Goal: Information Seeking & Learning: Learn about a topic

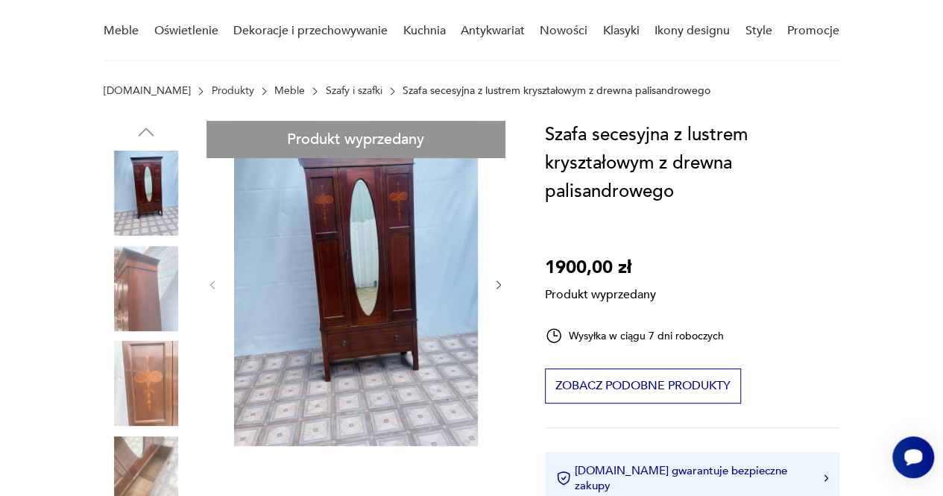
scroll to position [125, 0]
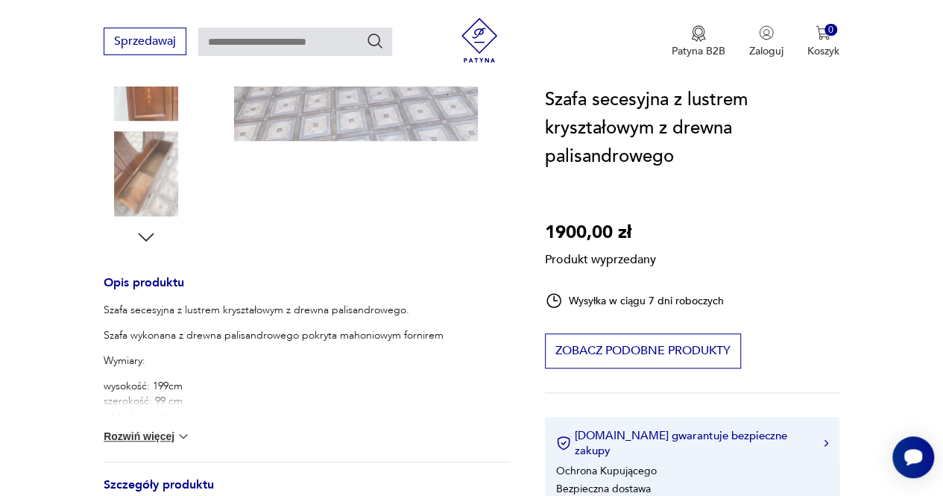
scroll to position [656, 0]
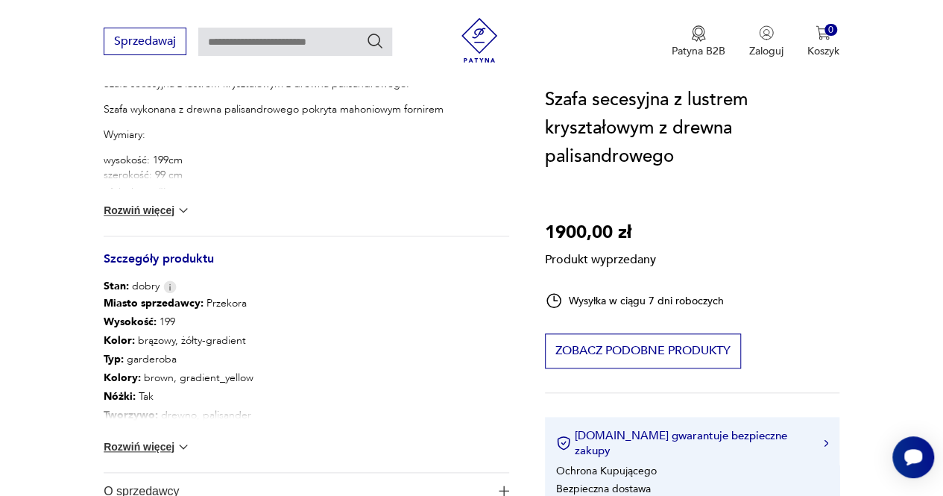
drag, startPoint x: 142, startPoint y: 192, endPoint x: 148, endPoint y: 205, distance: 14.4
click at [148, 205] on div "Szafa secesyjna z lustrem kryształowym z drewna palisandrowego. Szafa wykonana …" at bounding box center [307, 156] width 406 height 159
click at [148, 205] on button "Rozwiń więcej" at bounding box center [147, 210] width 87 height 15
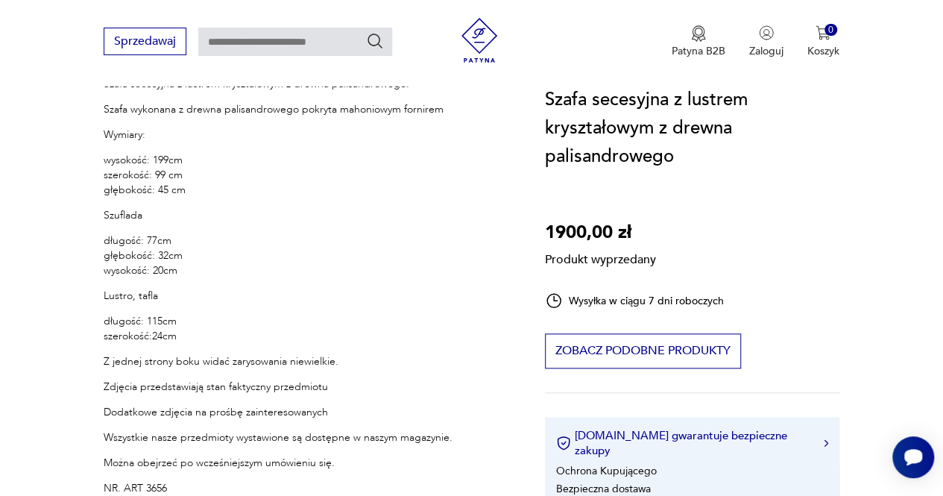
click at [187, 180] on p "wysokość: 199cm szerokość: 99 cm głębokość: 45 cm" at bounding box center [278, 175] width 349 height 45
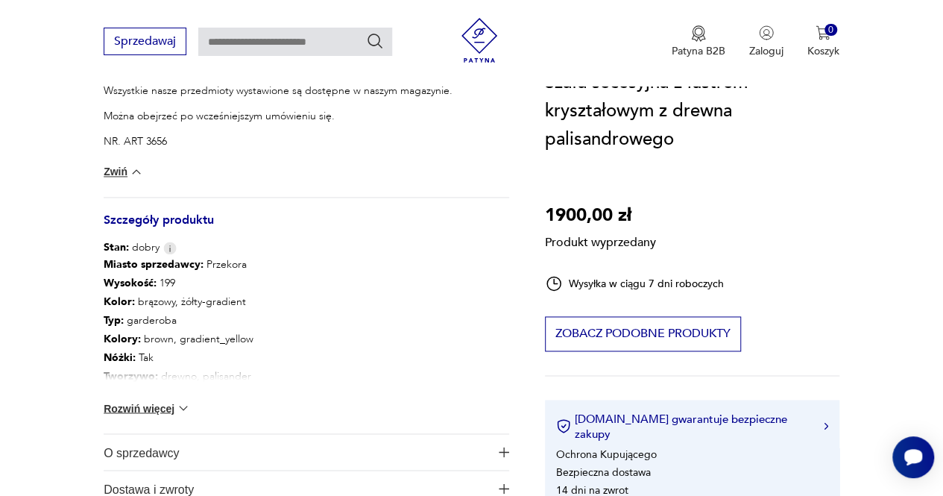
scroll to position [1119, 0]
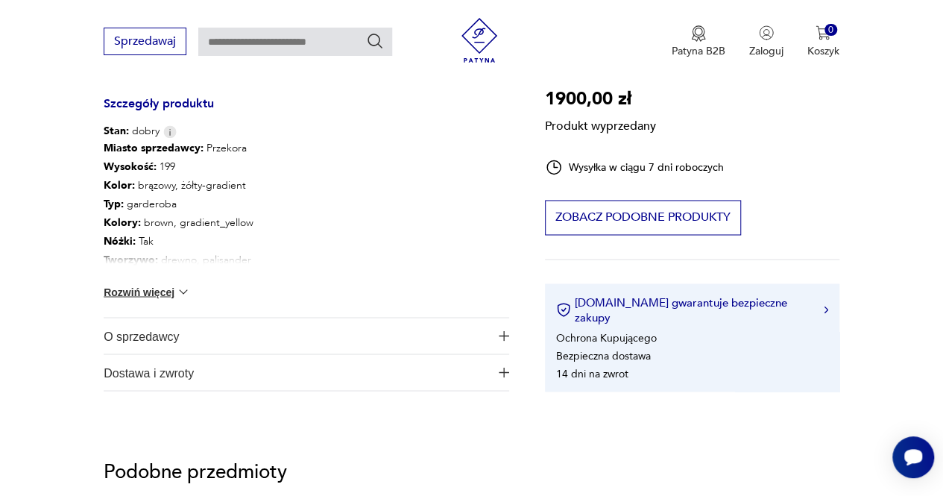
click at [170, 284] on button "Rozwiń więcej" at bounding box center [147, 291] width 87 height 15
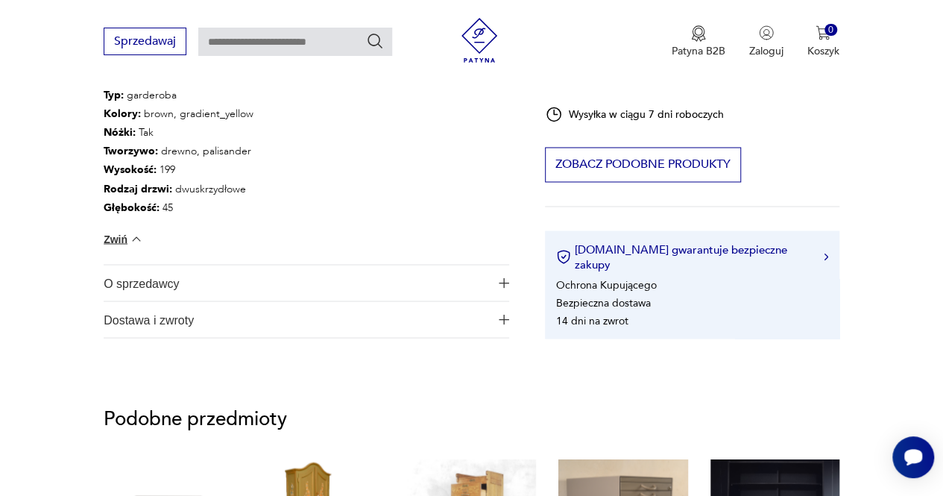
scroll to position [1343, 0]
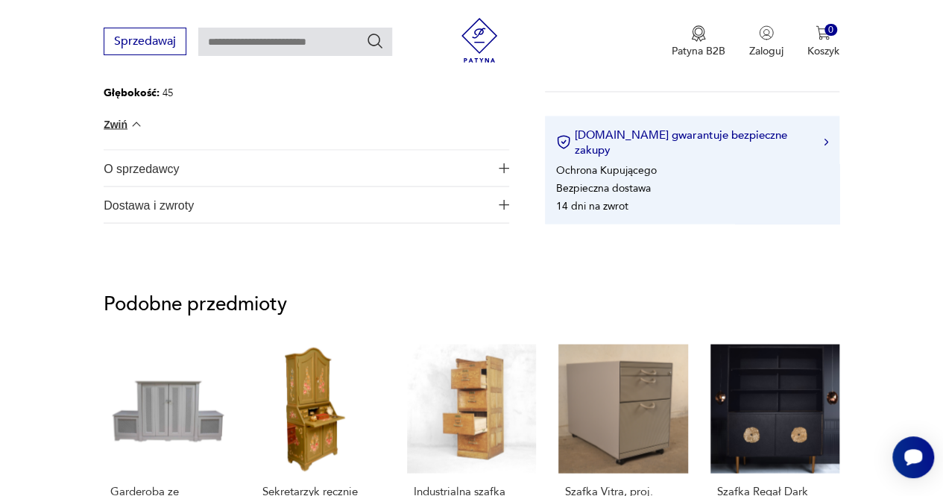
click at [168, 180] on span "O sprzedawcy" at bounding box center [297, 168] width 386 height 36
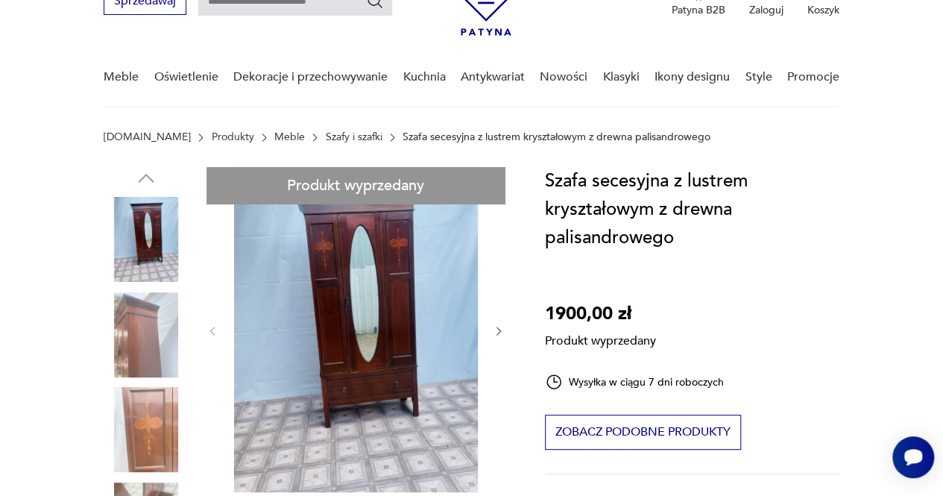
scroll to position [35, 0]
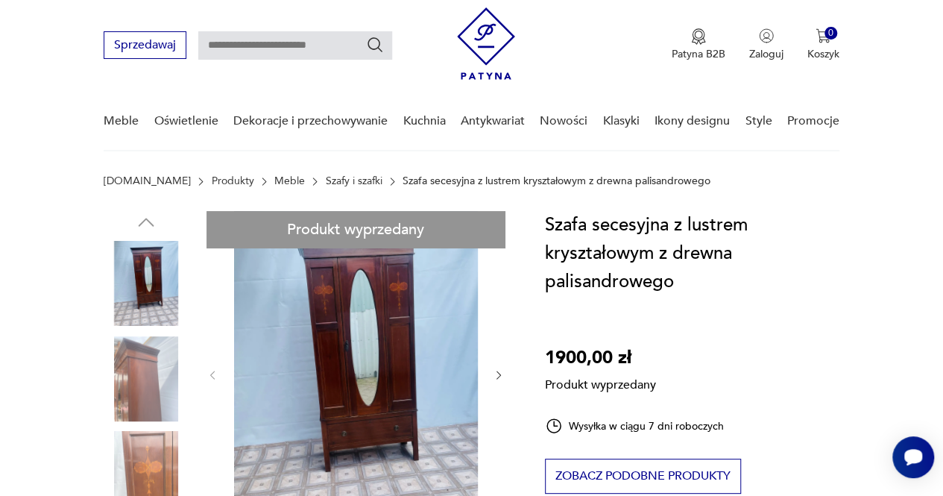
click at [324, 57] on input "text" at bounding box center [295, 45] width 194 height 28
type input "*****"
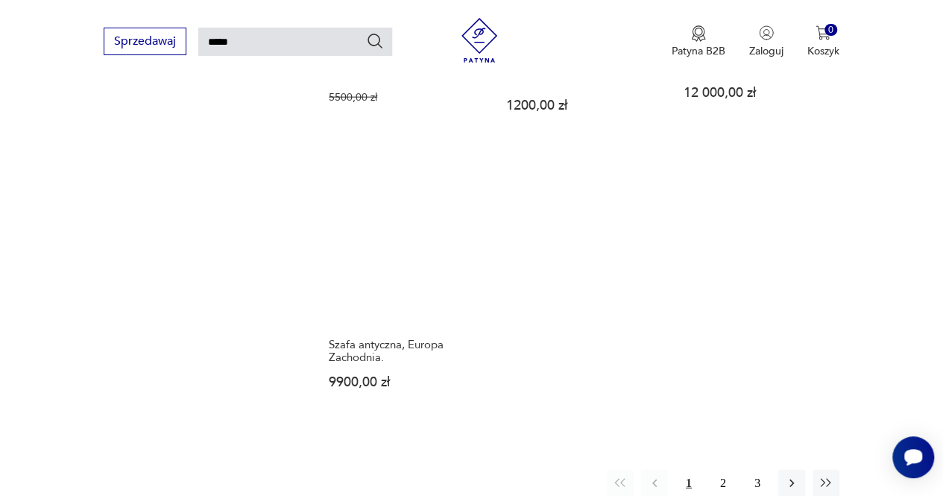
scroll to position [1694, 0]
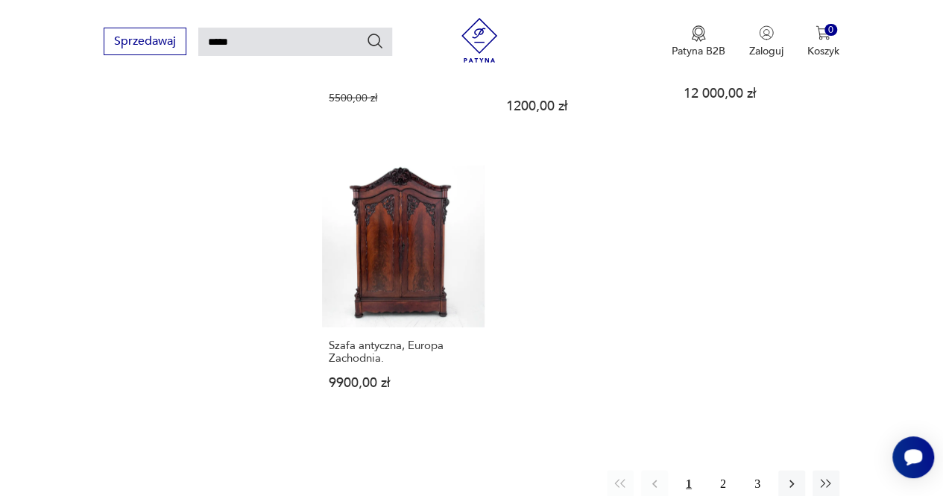
click at [440, 206] on link "Szafa antyczna, Europa Zachodnia. 9900,00 zł" at bounding box center [403, 293] width 163 height 254
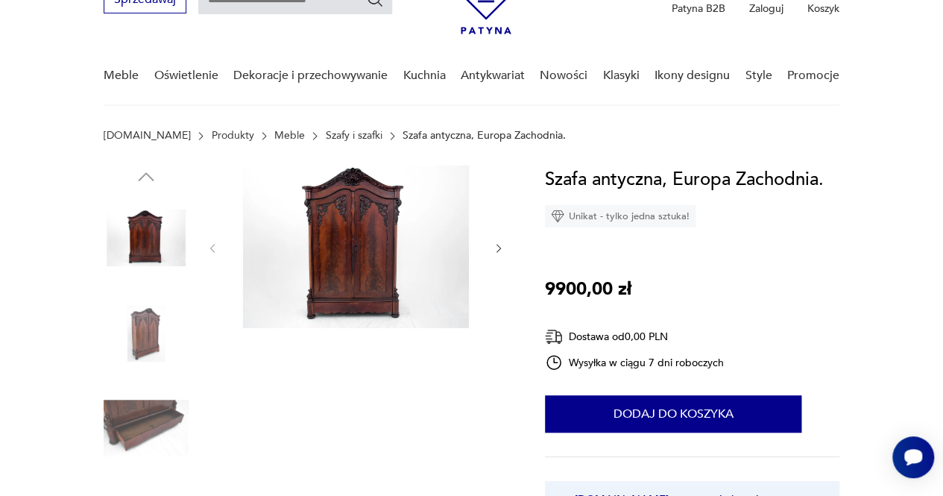
scroll to position [95, 0]
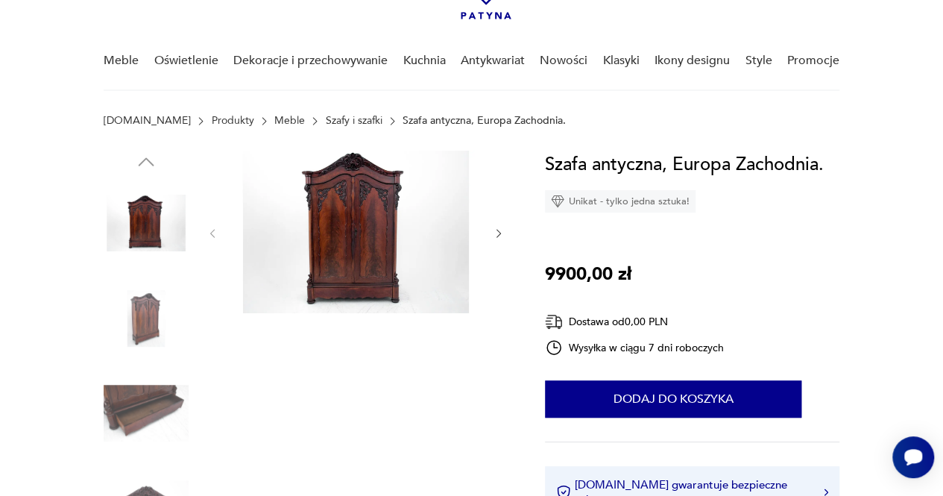
click at [495, 239] on icon "button" at bounding box center [499, 233] width 12 height 12
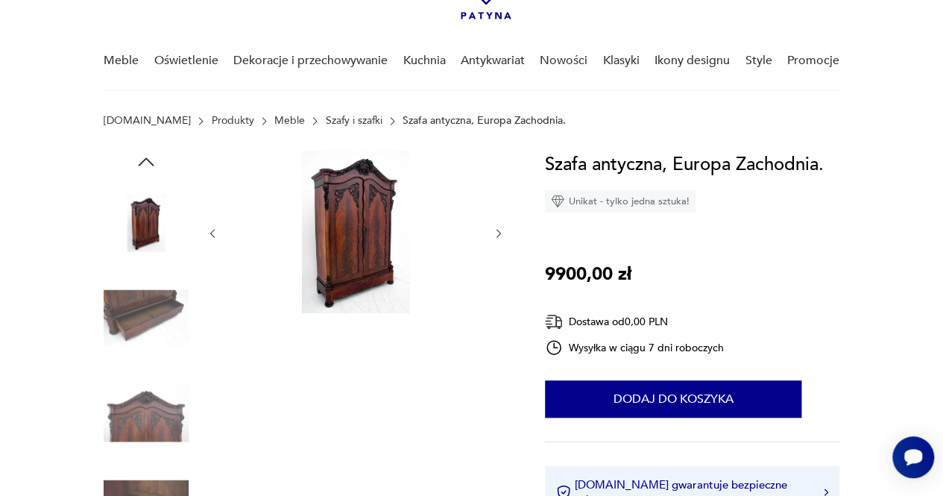
click at [495, 239] on icon "button" at bounding box center [499, 233] width 12 height 12
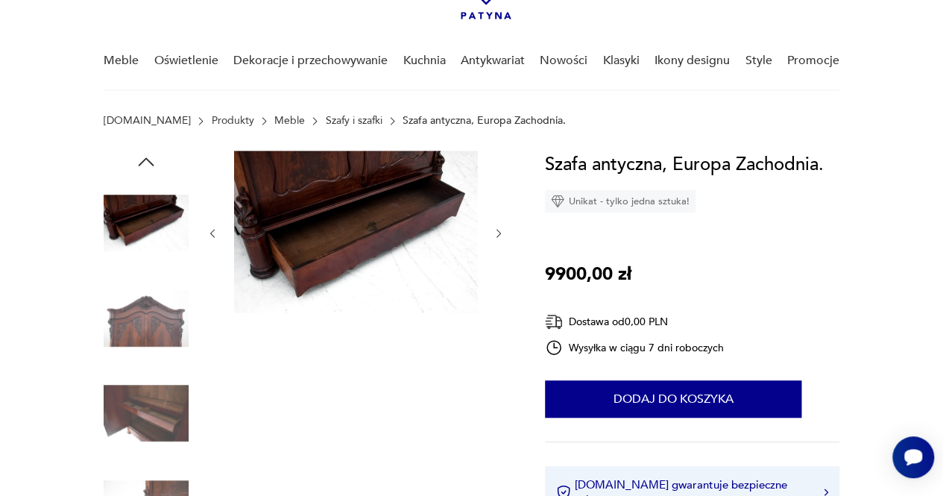
click at [495, 239] on icon "button" at bounding box center [499, 233] width 12 height 12
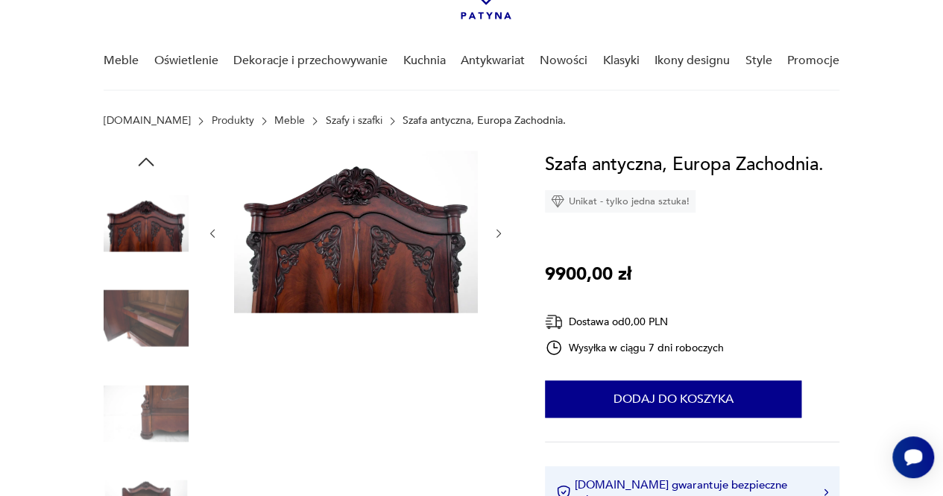
click at [495, 239] on icon "button" at bounding box center [499, 233] width 12 height 12
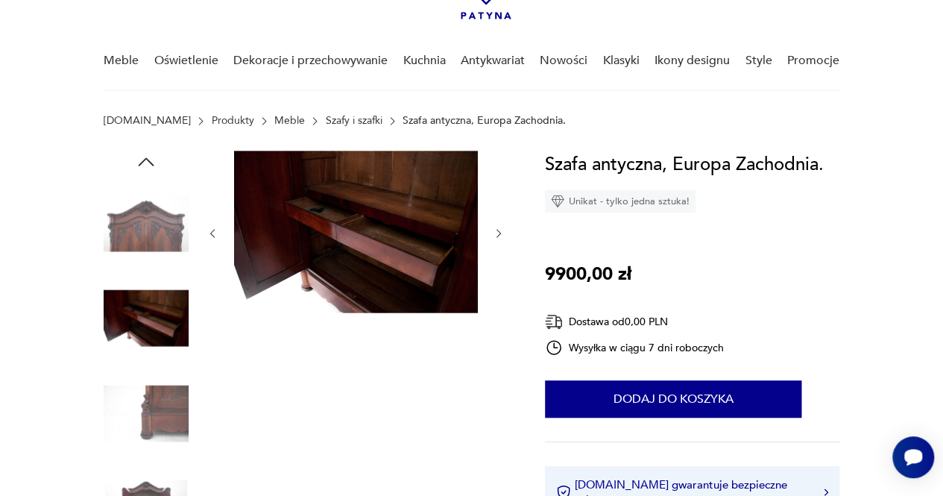
click at [495, 239] on icon "button" at bounding box center [499, 233] width 12 height 12
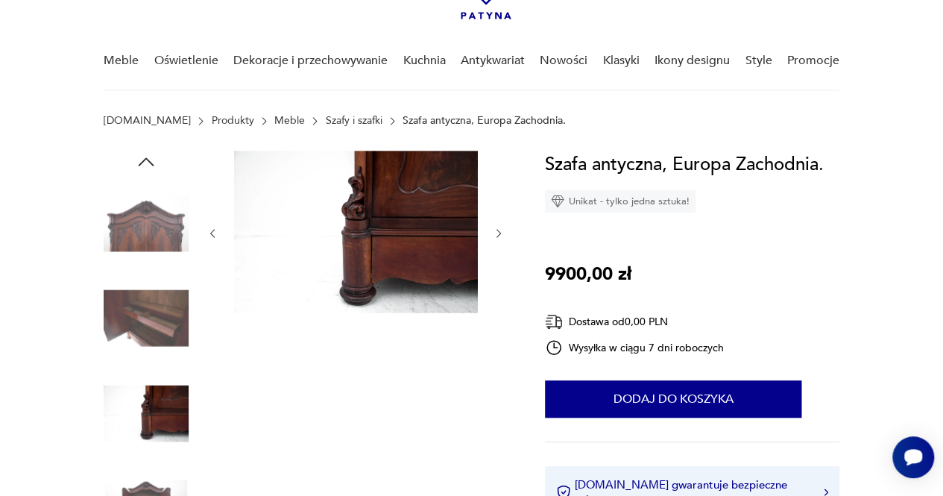
click at [495, 239] on icon "button" at bounding box center [499, 233] width 12 height 12
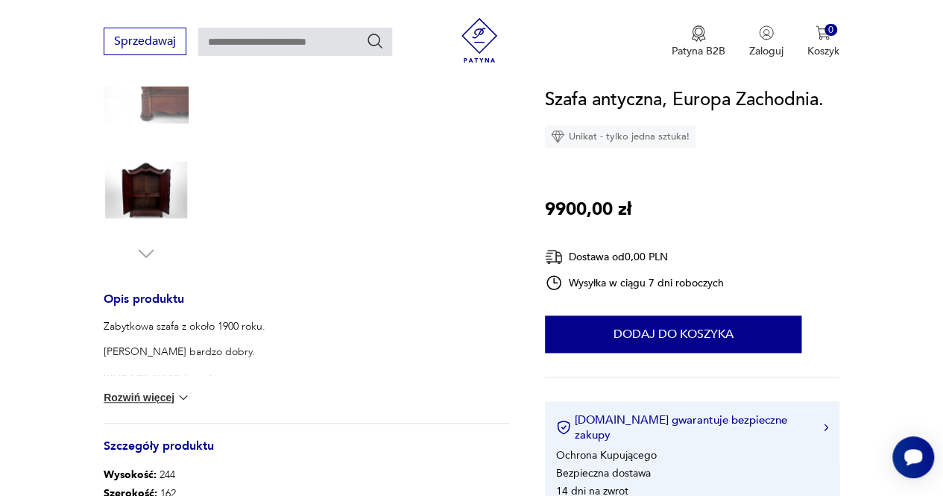
scroll to position [524, 0]
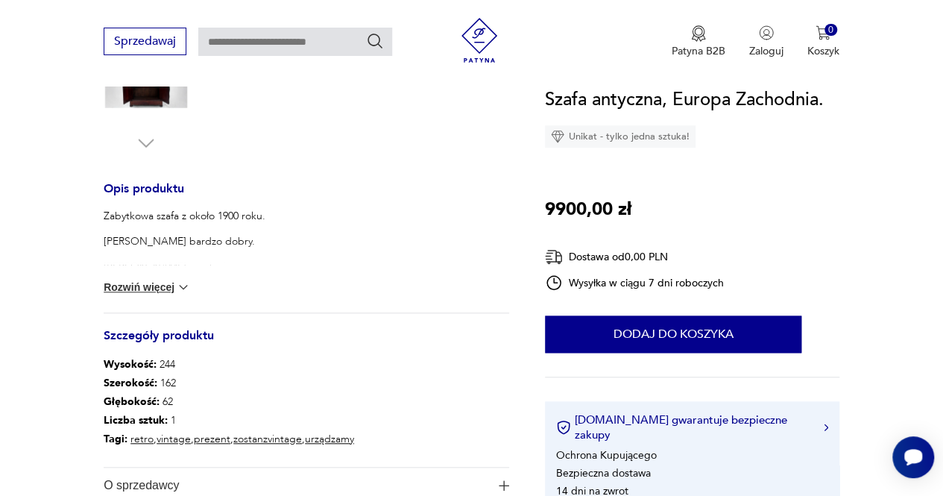
click at [136, 273] on div "Zabytkowa szafa z około 1900 roku. Stan bardzo dobry. Drewno : mahoń Wymiary: w…" at bounding box center [307, 261] width 406 height 104
click at [146, 292] on button "Rozwiń więcej" at bounding box center [147, 287] width 87 height 15
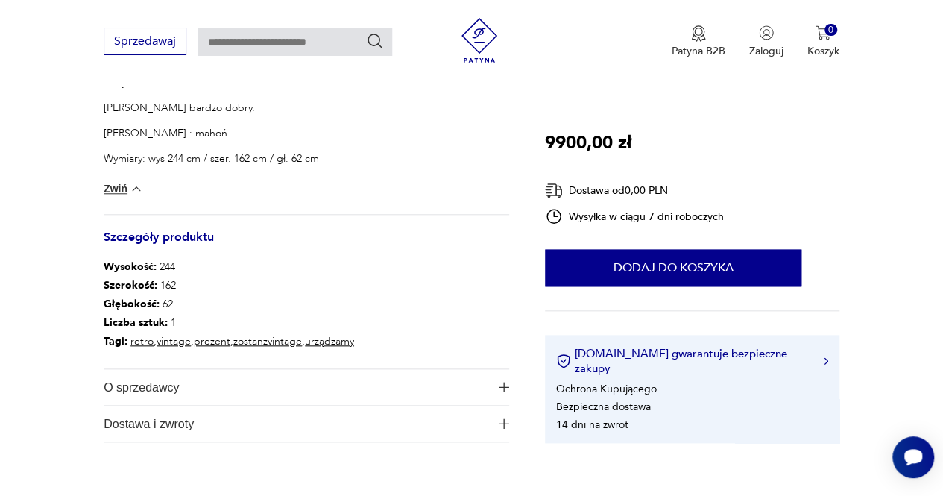
scroll to position [660, 0]
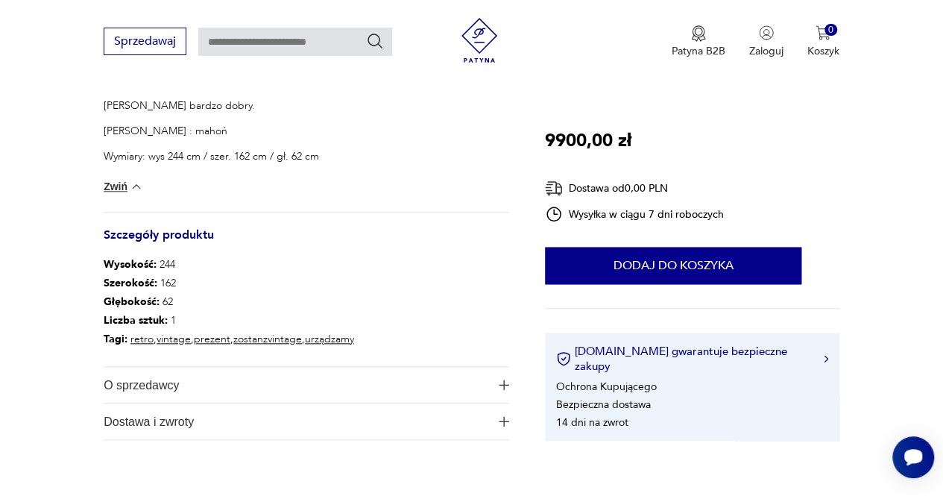
drag, startPoint x: 184, startPoint y: 277, endPoint x: 81, endPoint y: 278, distance: 103.7
click at [81, 278] on section "Opis produktu Zabytkowa szafa z około 1900 roku. Stan bardzo dobry. Drewno : ma…" at bounding box center [471, 31] width 943 height 890
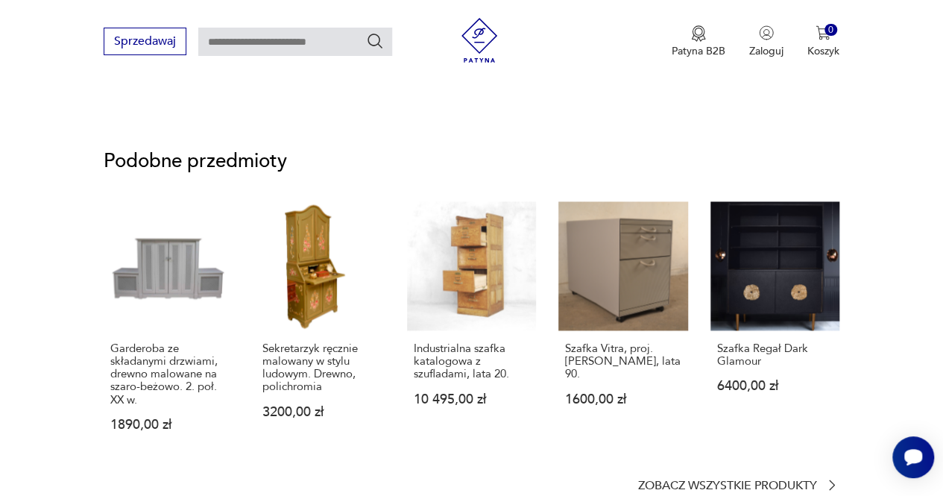
scroll to position [1018, 0]
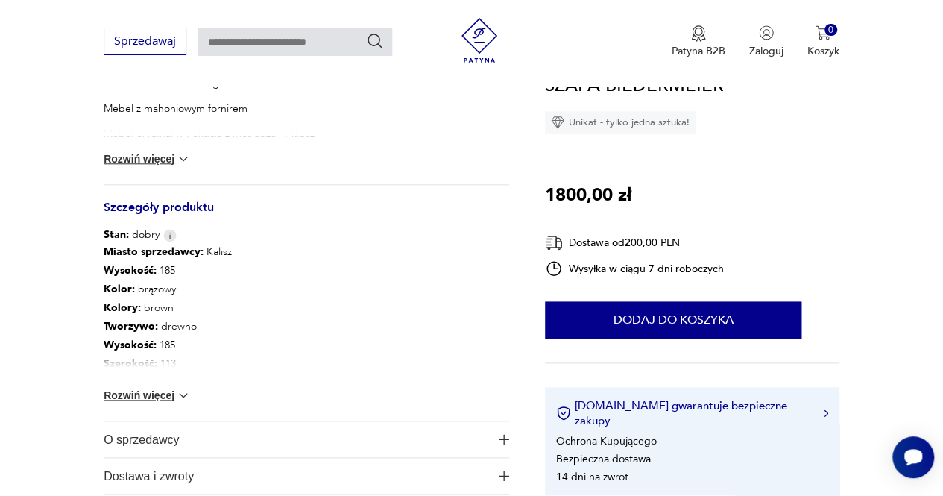
scroll to position [681, 0]
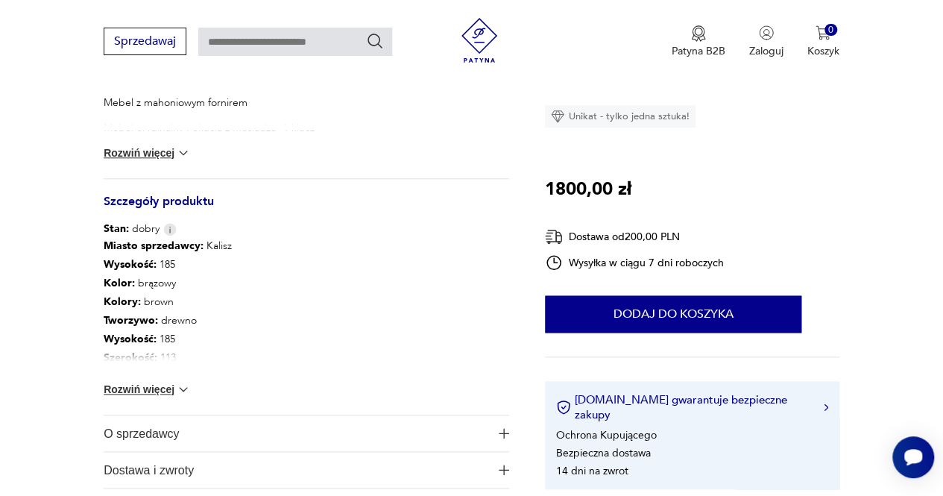
click at [169, 380] on div "Miasto sprzedawcy : Kalisz Wysokość : 185 Kolor: brązowy Kolory : brown Tworzyw…" at bounding box center [307, 325] width 406 height 178
click at [177, 386] on img at bounding box center [183, 389] width 15 height 15
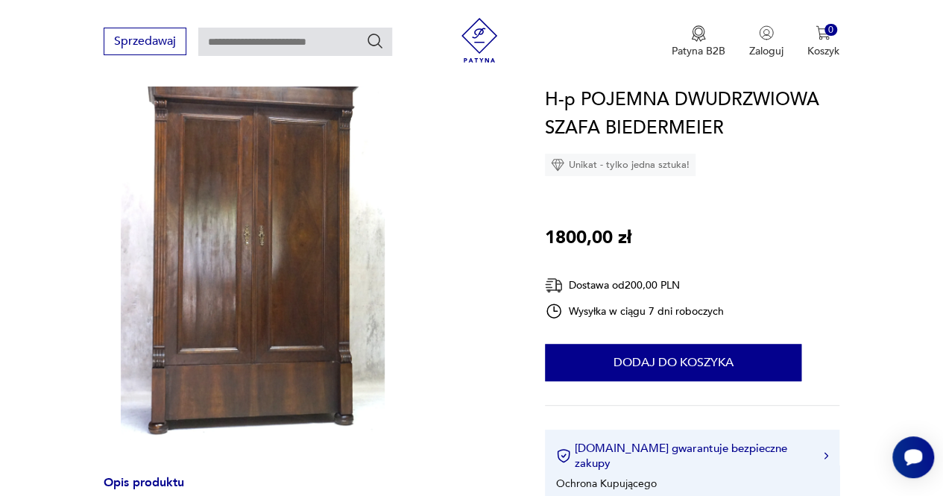
scroll to position [199, 0]
click at [312, 312] on img at bounding box center [253, 245] width 298 height 397
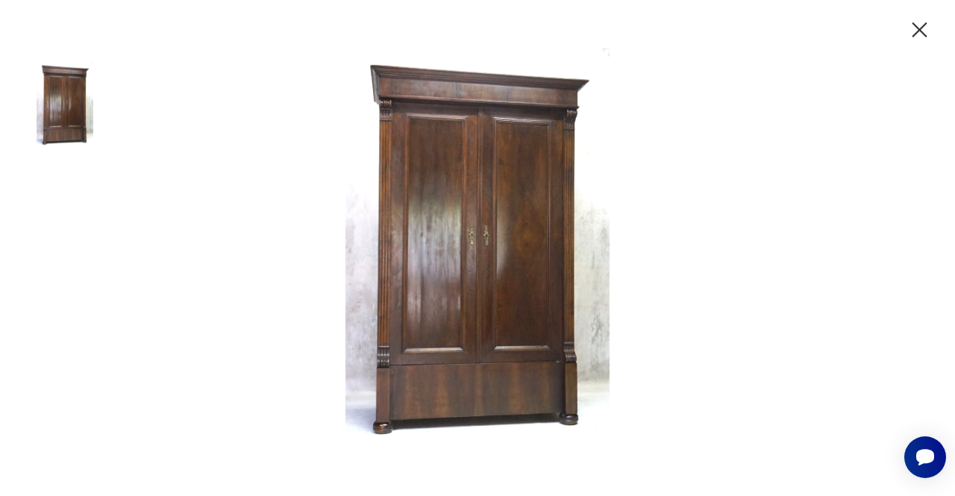
click at [908, 27] on icon "button" at bounding box center [919, 30] width 26 height 26
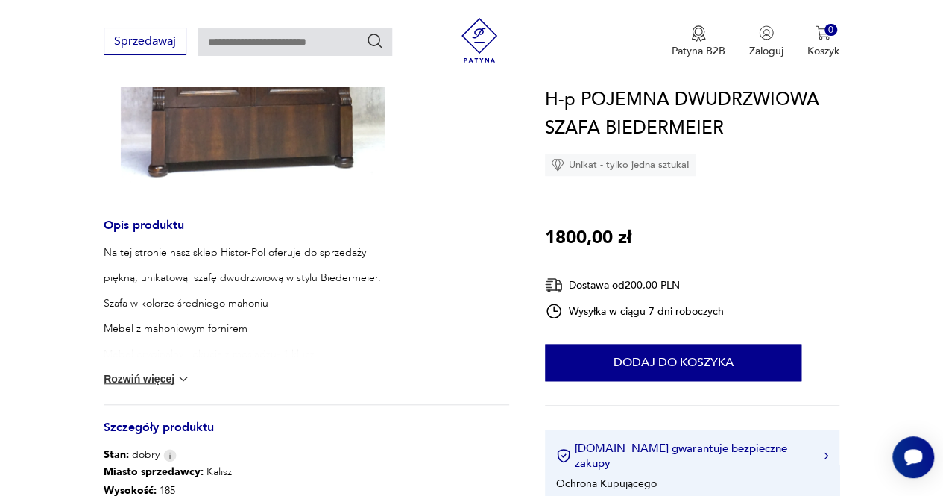
scroll to position [558, 0]
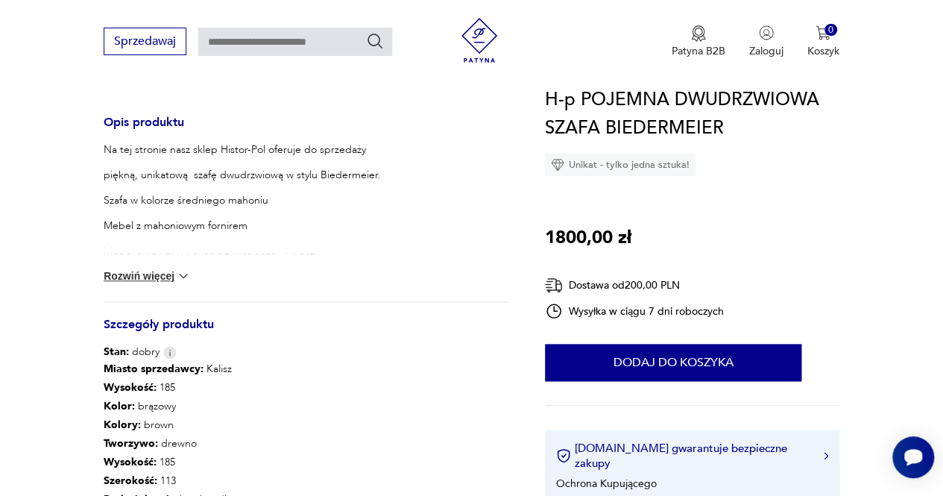
click at [168, 281] on button "Rozwiń więcej" at bounding box center [147, 275] width 87 height 15
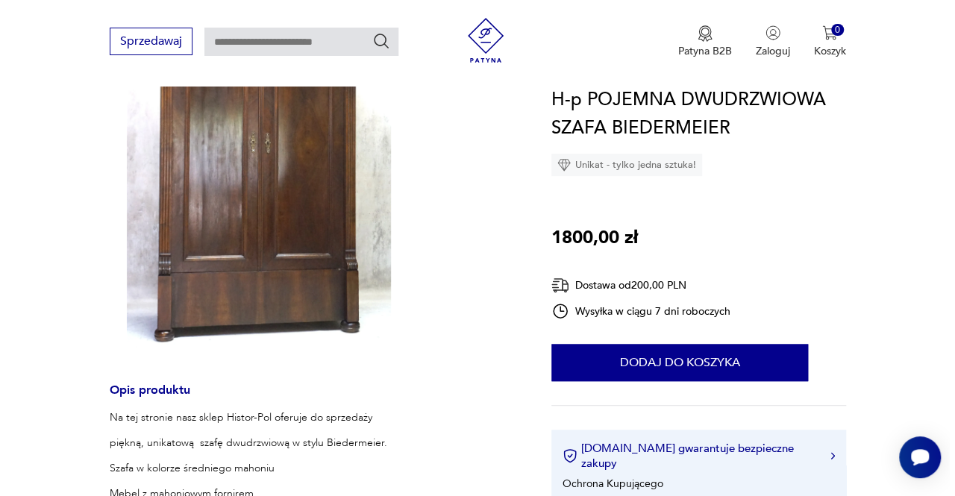
scroll to position [234, 0]
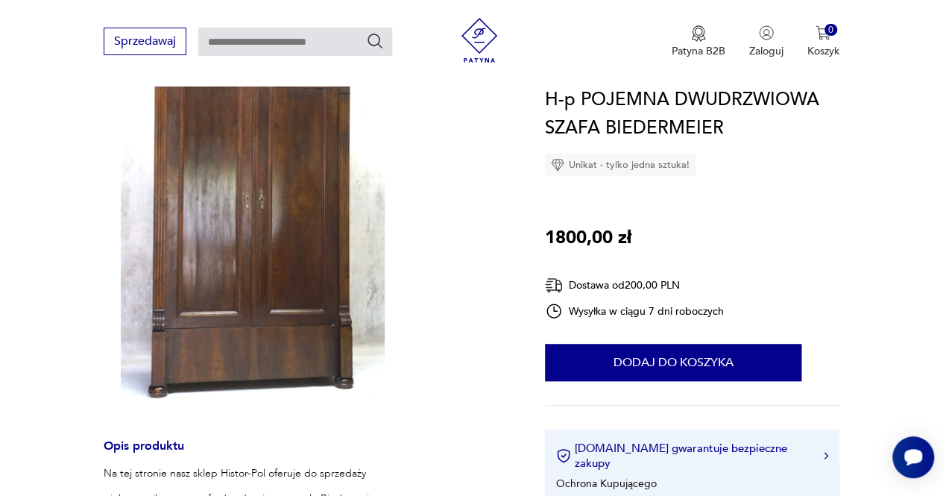
click at [230, 217] on img at bounding box center [253, 210] width 298 height 397
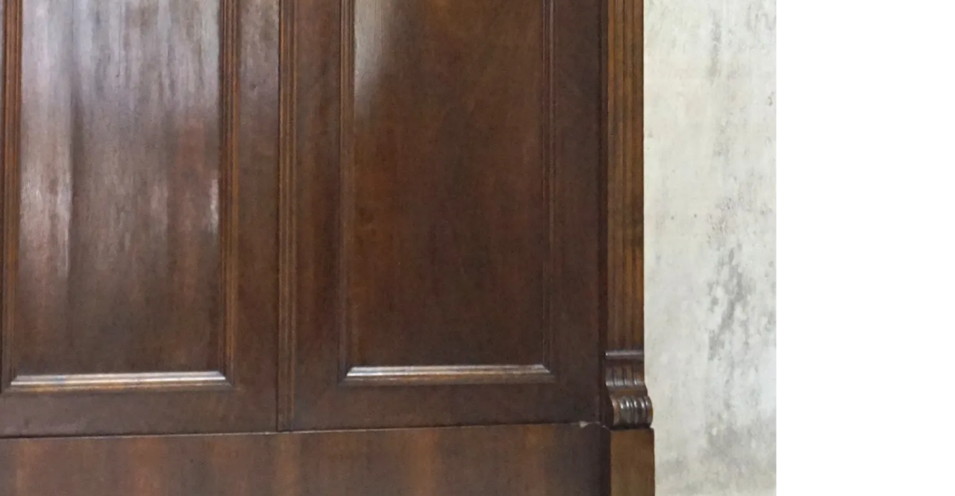
click at [477, 318] on img at bounding box center [477, 246] width 597 height 397
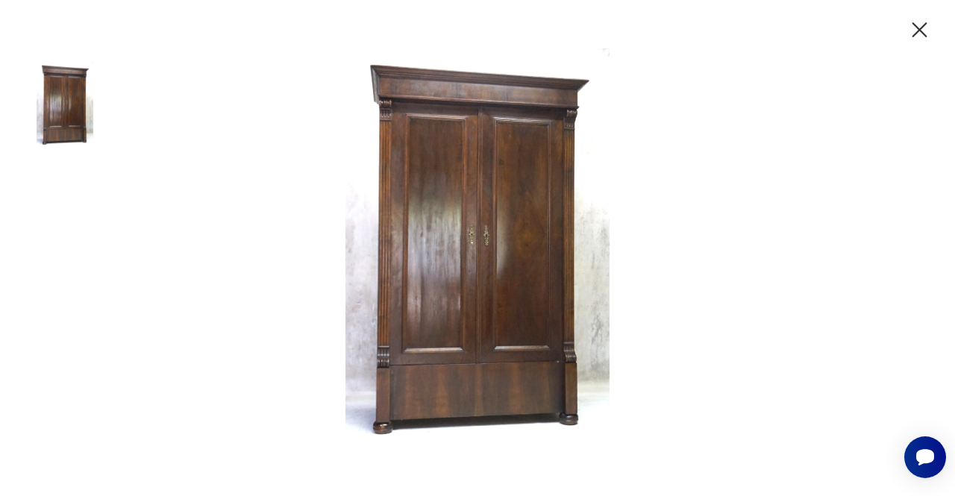
click at [923, 20] on icon "button" at bounding box center [919, 30] width 26 height 26
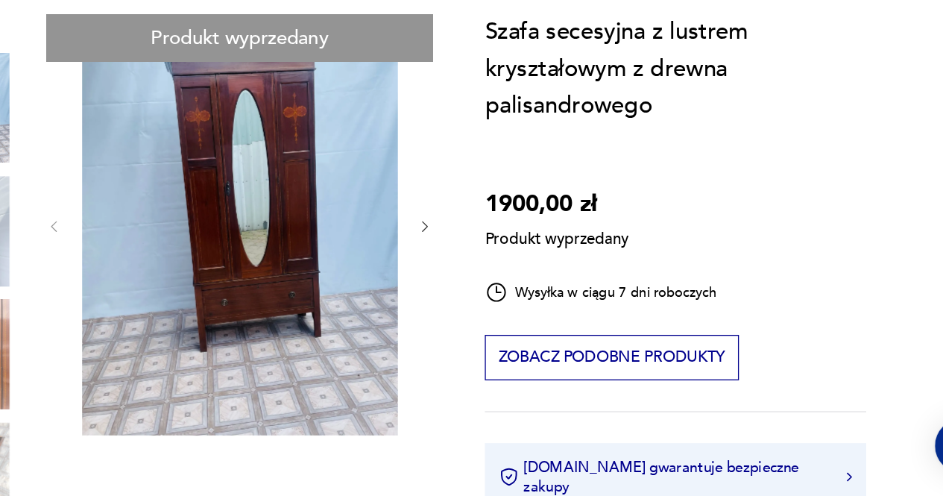
scroll to position [121, 0]
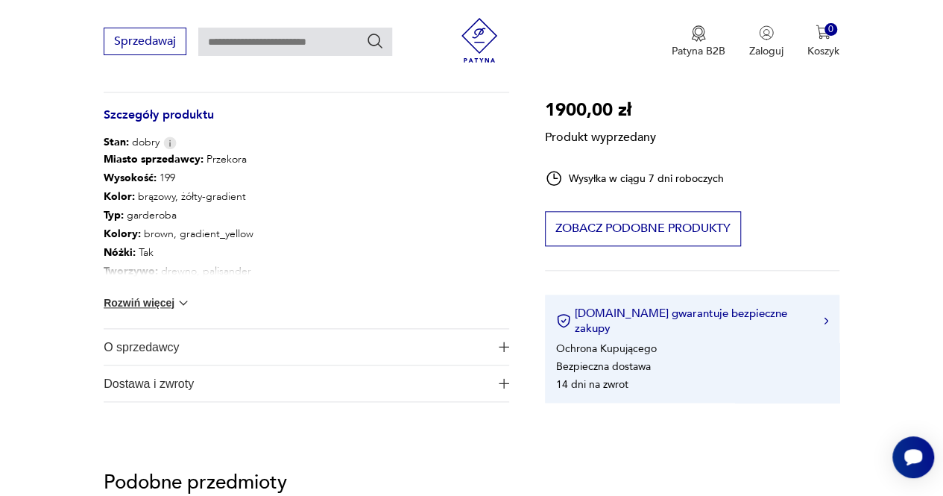
scroll to position [799, 0]
click at [166, 301] on button "Rozwiń więcej" at bounding box center [147, 303] width 87 height 15
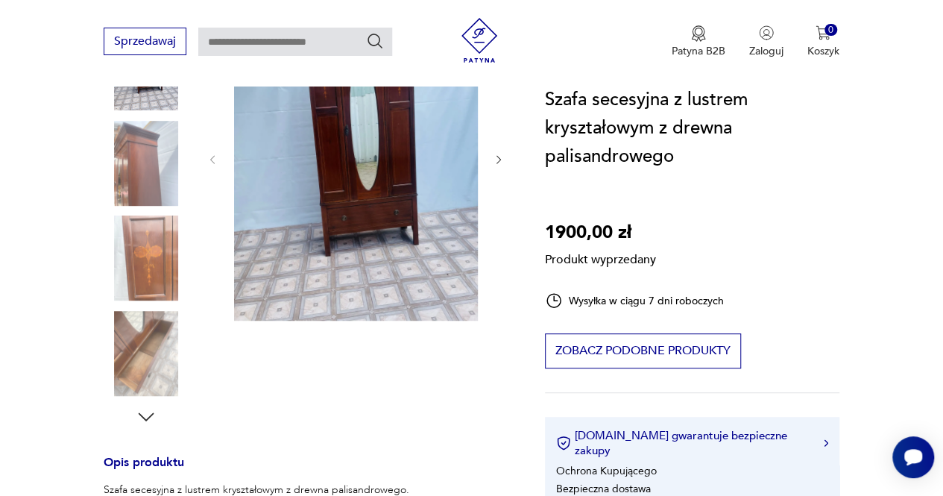
scroll to position [107, 0]
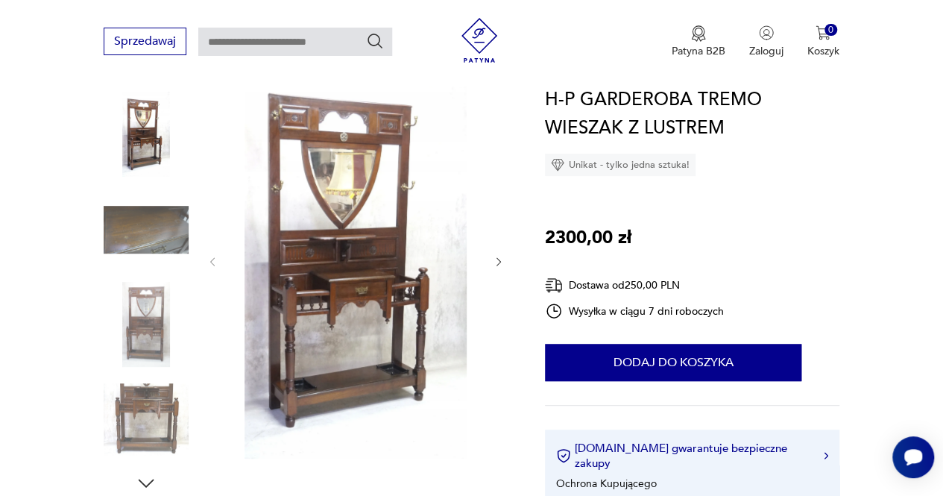
scroll to position [183, 0]
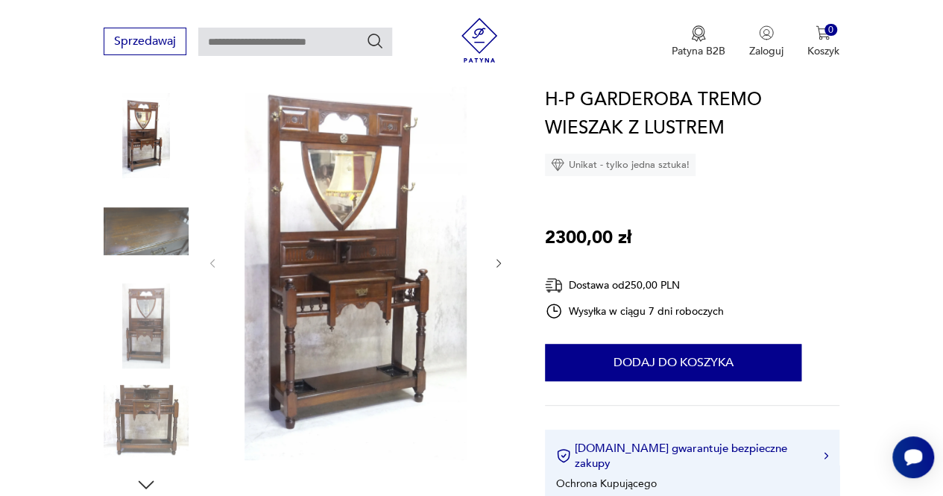
click at [494, 256] on button "button" at bounding box center [499, 263] width 12 height 15
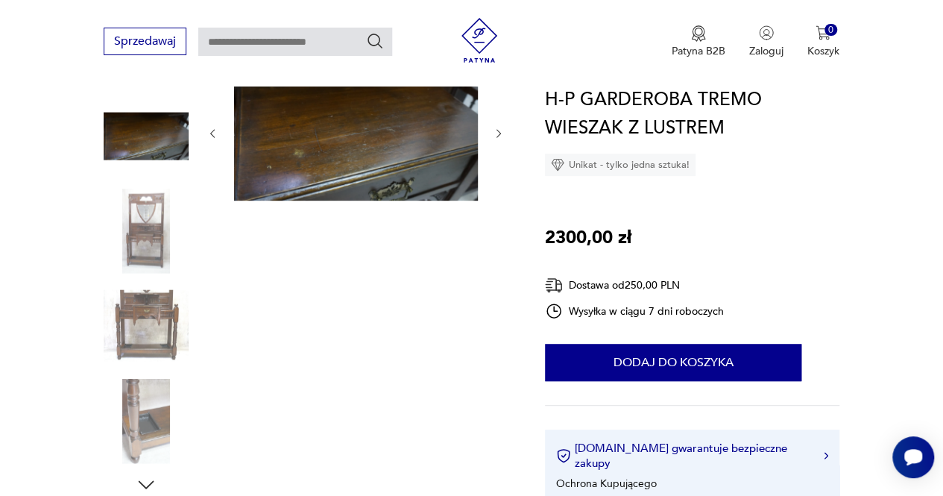
click at [494, 256] on div at bounding box center [356, 279] width 298 height 433
click at [133, 333] on img at bounding box center [146, 325] width 85 height 85
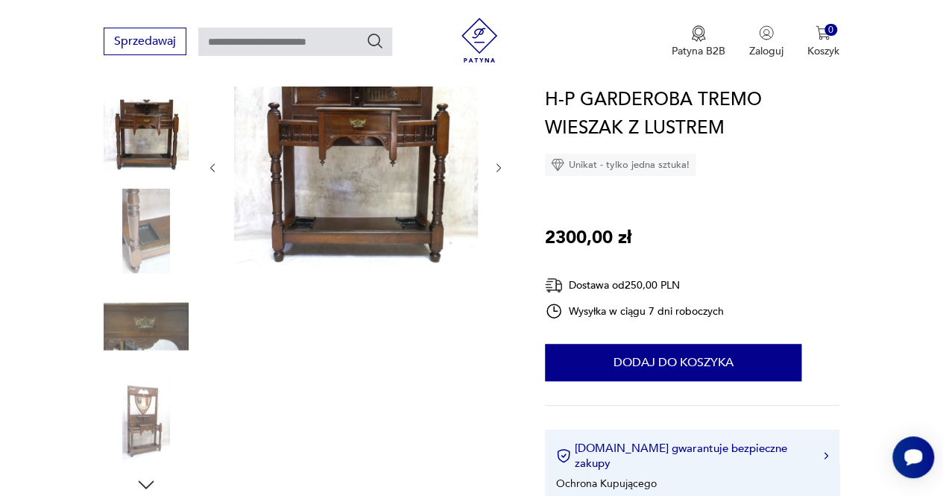
click at [138, 186] on div at bounding box center [146, 279] width 85 height 373
click at [140, 202] on img at bounding box center [146, 231] width 85 height 85
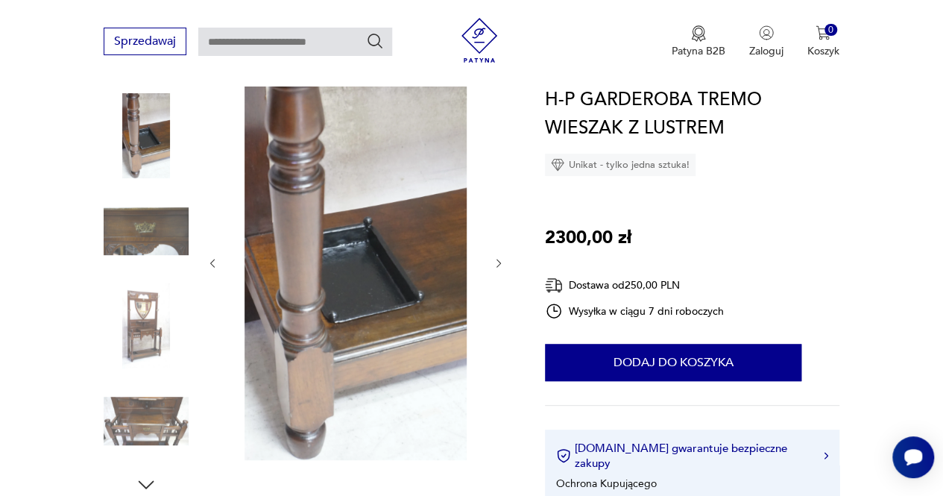
click at [151, 99] on img at bounding box center [146, 135] width 85 height 85
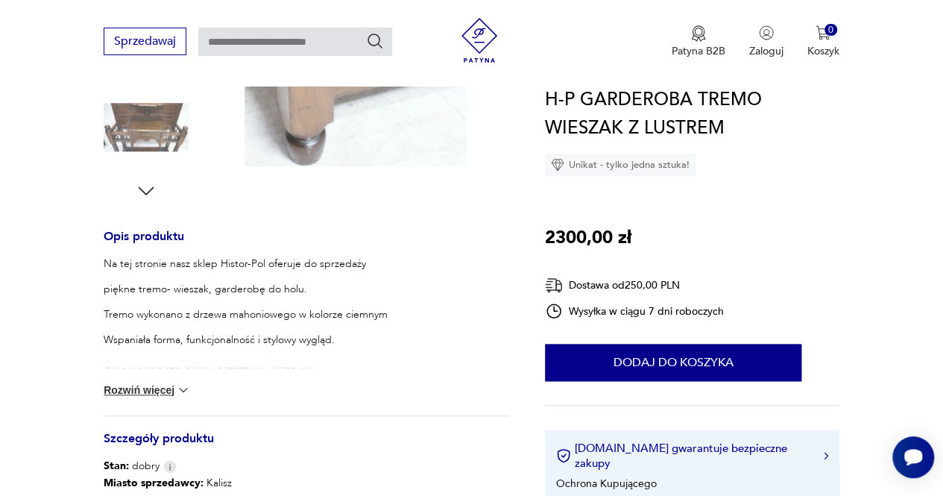
scroll to position [478, 0]
click at [148, 384] on button "Rozwiń więcej" at bounding box center [147, 388] width 87 height 15
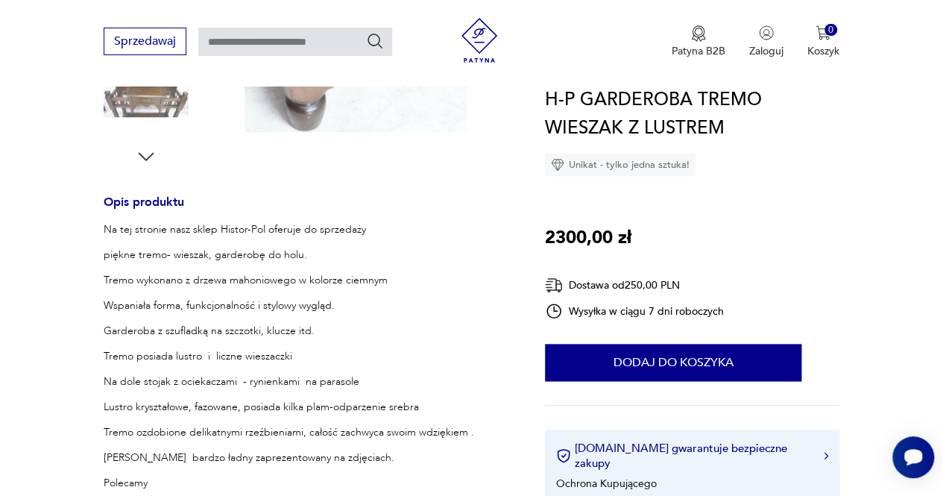
scroll to position [542, 0]
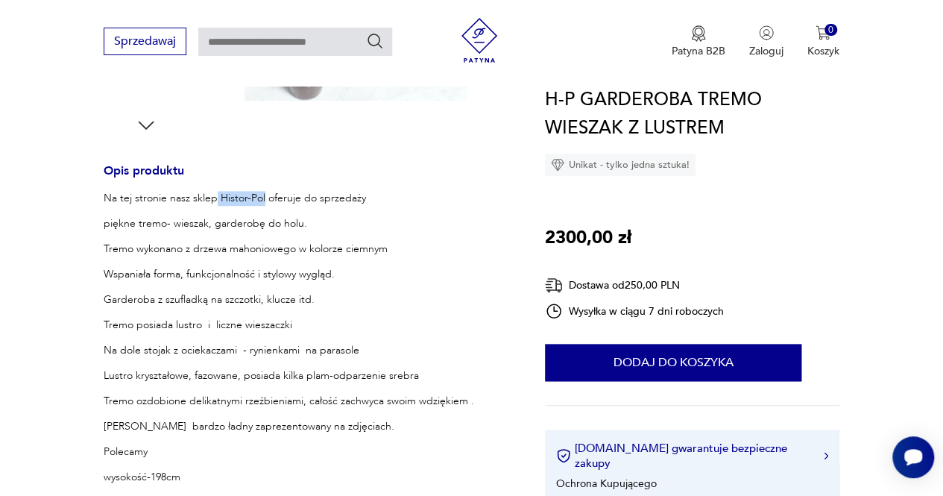
drag, startPoint x: 216, startPoint y: 194, endPoint x: 263, endPoint y: 196, distance: 47.0
click at [263, 196] on p "Na tej stronie nasz sklep Histor-Pol oferuje do sprzedaży" at bounding box center [289, 198] width 371 height 15
copy p "Histor-Pol"
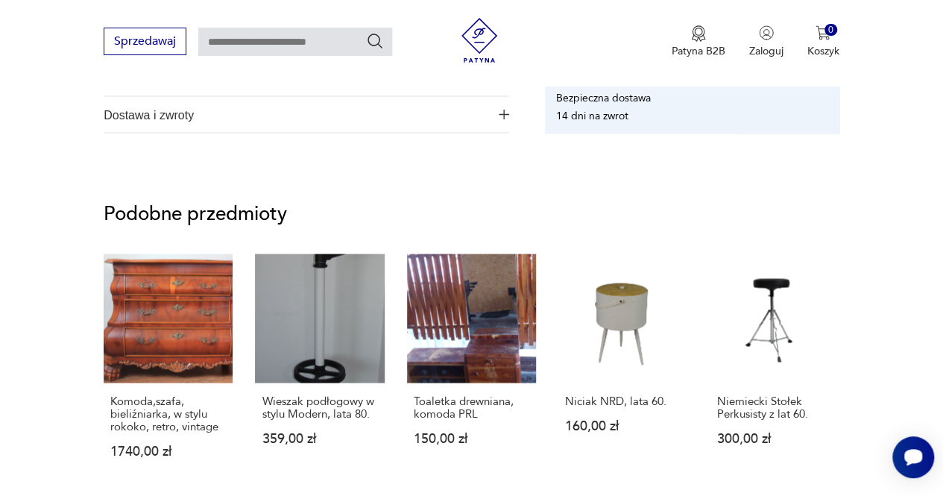
scroll to position [1457, 0]
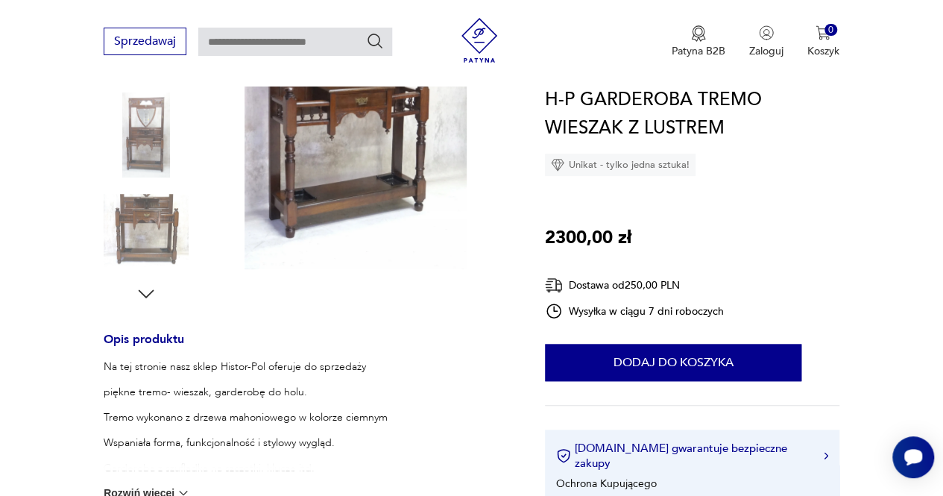
scroll to position [373, 0]
drag, startPoint x: 219, startPoint y: 365, endPoint x: 264, endPoint y: 360, distance: 45.8
click at [264, 360] on p "Na tej stronie nasz sklep Histor-Pol oferuje do sprzedaży" at bounding box center [289, 367] width 371 height 15
copy p "Histor-Pol"
